Goal: Task Accomplishment & Management: Manage account settings

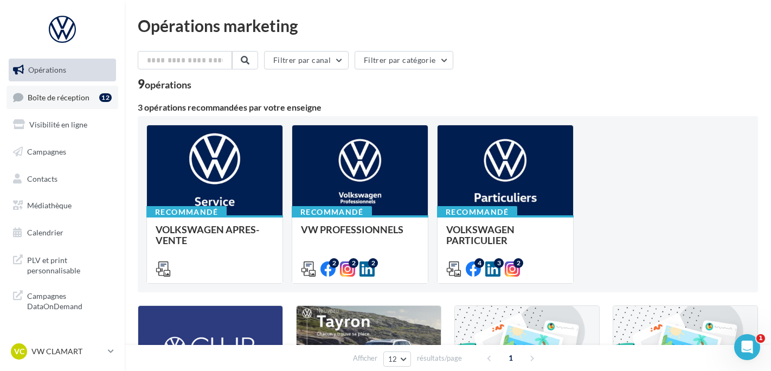
click at [91, 97] on link "Boîte de réception 12" at bounding box center [63, 97] width 112 height 23
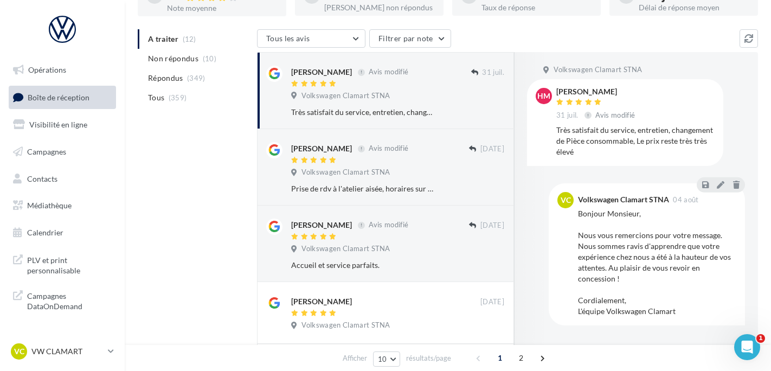
scroll to position [171, 0]
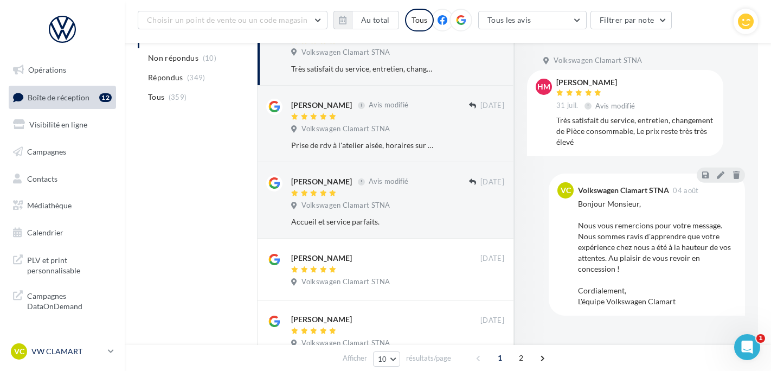
drag, startPoint x: 106, startPoint y: 361, endPoint x: 97, endPoint y: 343, distance: 20.1
click at [104, 359] on link "VC VW CLAMART vw-cla-ale" at bounding box center [62, 351] width 107 height 21
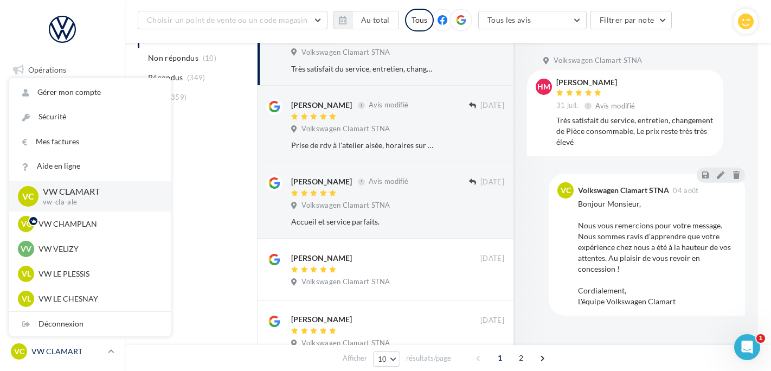
click at [97, 343] on div "VC VW CLAMART vw-cla-ale" at bounding box center [57, 351] width 93 height 16
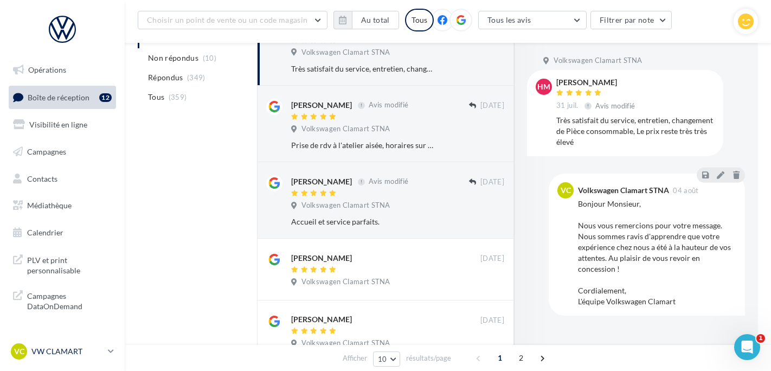
click at [87, 353] on p "VW CLAMART" at bounding box center [67, 351] width 72 height 11
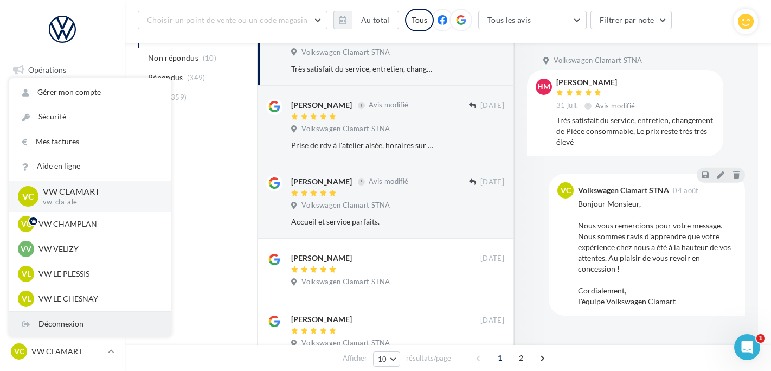
click at [88, 331] on div "Déconnexion" at bounding box center [90, 324] width 162 height 24
